Goal: Transaction & Acquisition: Purchase product/service

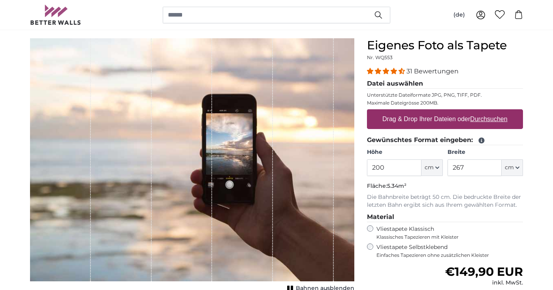
drag, startPoint x: 388, startPoint y: 168, endPoint x: 375, endPoint y: 169, distance: 13.1
click at [375, 169] on input "200" at bounding box center [394, 167] width 54 height 17
type input "280"
drag, startPoint x: 464, startPoint y: 167, endPoint x: 447, endPoint y: 167, distance: 17.0
click at [447, 167] on input "267" at bounding box center [474, 167] width 54 height 17
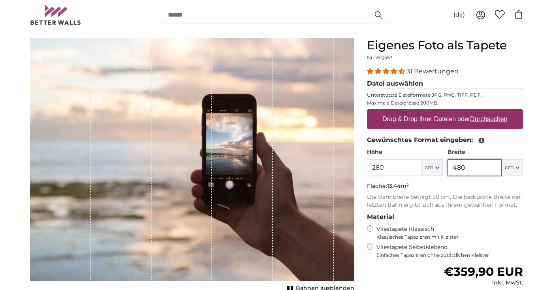
type input "480"
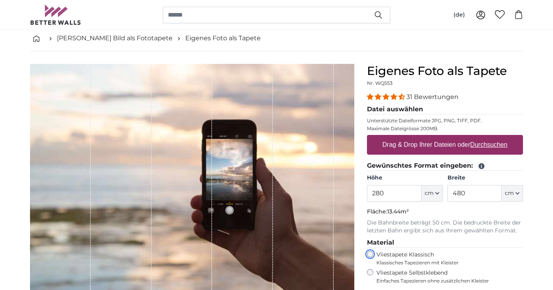
scroll to position [29, 0]
